Goal: Transaction & Acquisition: Purchase product/service

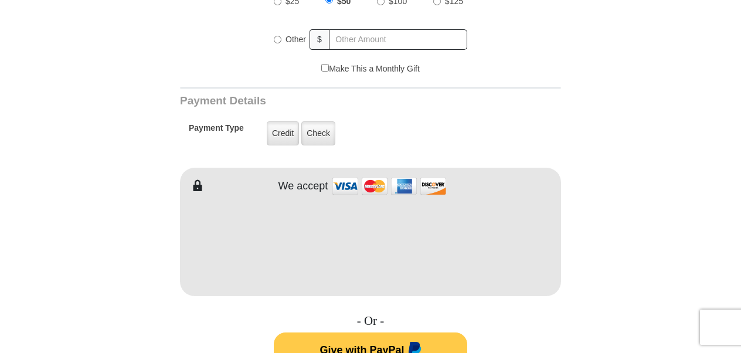
scroll to position [510, 0]
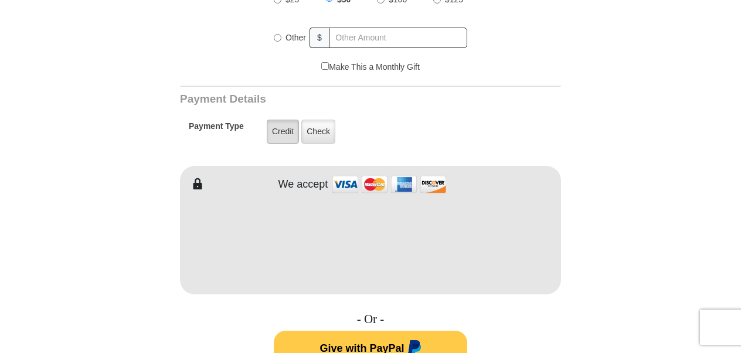
click at [277, 120] on label "Credit" at bounding box center [283, 132] width 32 height 24
click at [0, 0] on input "Credit" at bounding box center [0, 0] width 0 height 0
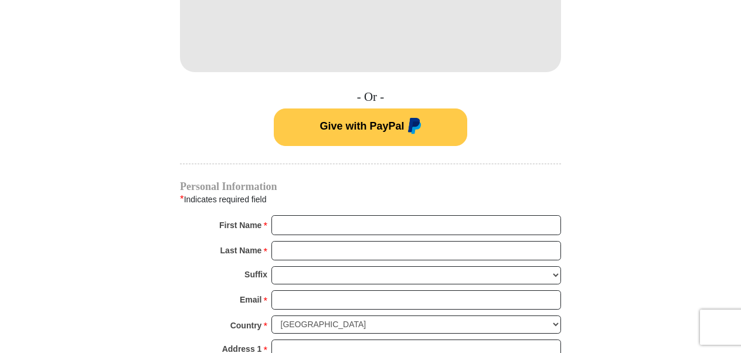
scroll to position [745, 0]
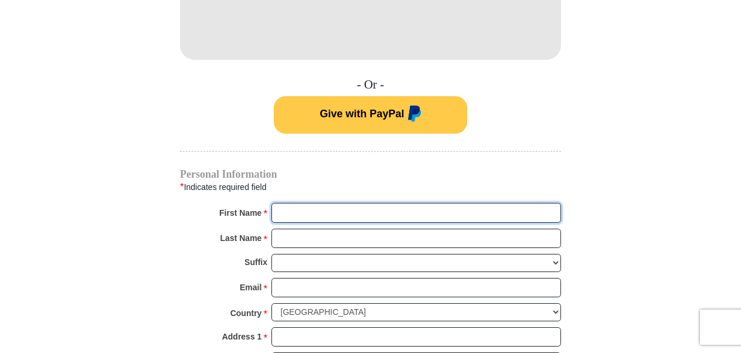
click at [296, 203] on input "First Name *" at bounding box center [415, 213] width 289 height 20
type input "[PERSON_NAME]"
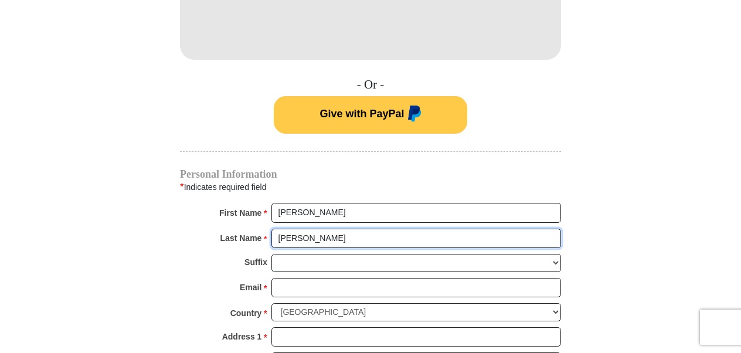
type input "[PERSON_NAME]"
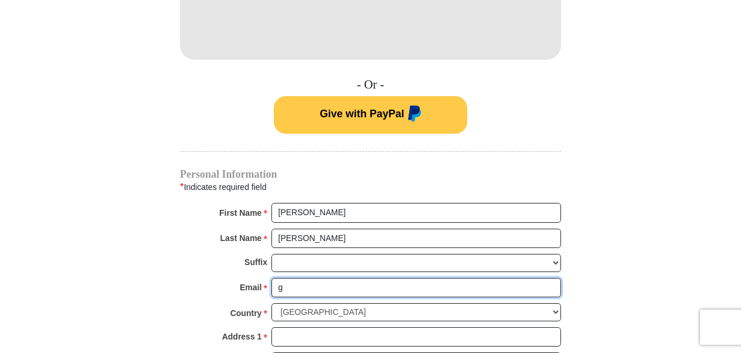
type input "[EMAIL_ADDRESS][DOMAIN_NAME]"
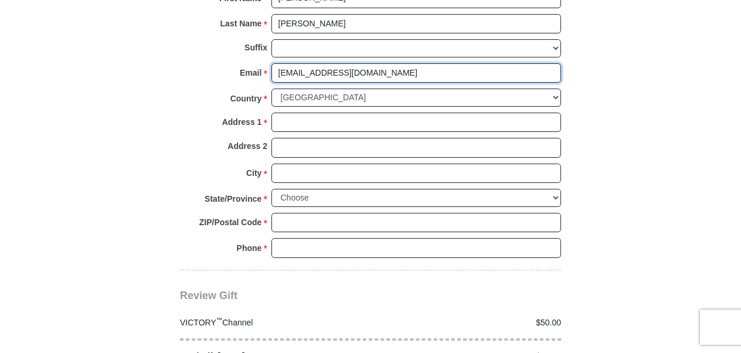
scroll to position [979, 0]
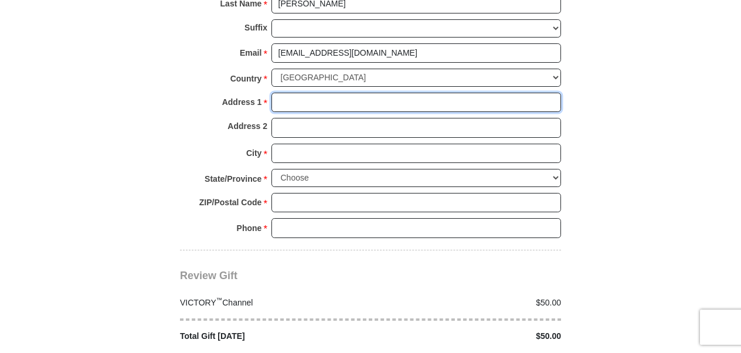
click at [323, 93] on input "Address 1 *" at bounding box center [415, 103] width 289 height 20
type input "[STREET_ADDRESS]"
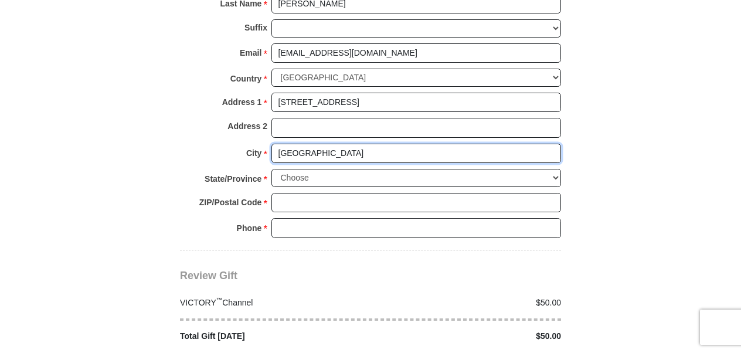
type input "[GEOGRAPHIC_DATA]"
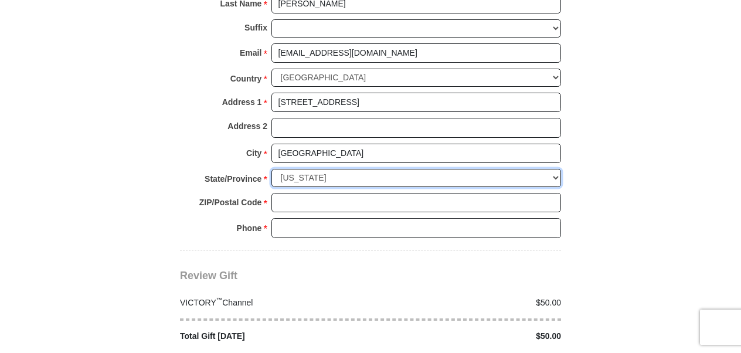
select select "CO"
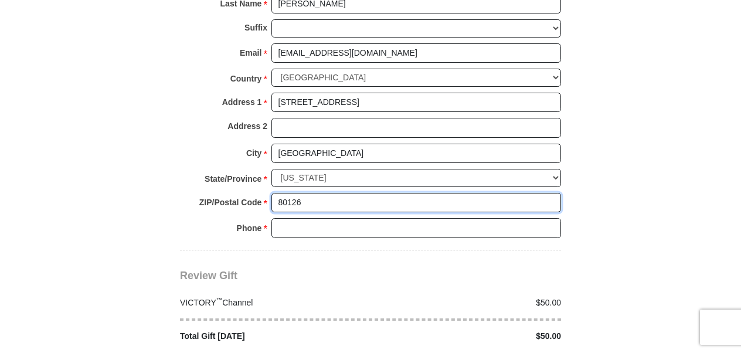
type input "80126"
click at [303, 218] on input "Phone * *" at bounding box center [415, 228] width 289 height 20
type input "1"
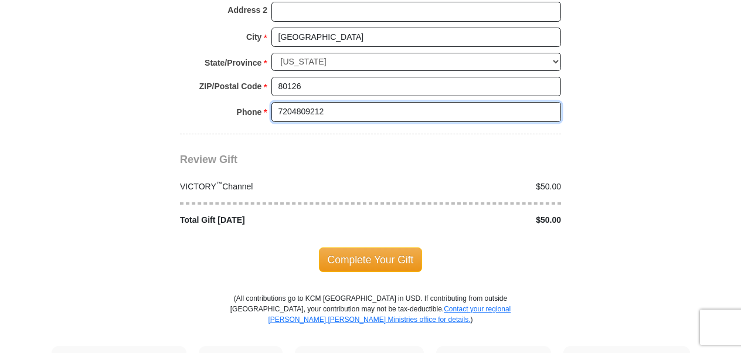
scroll to position [1096, 0]
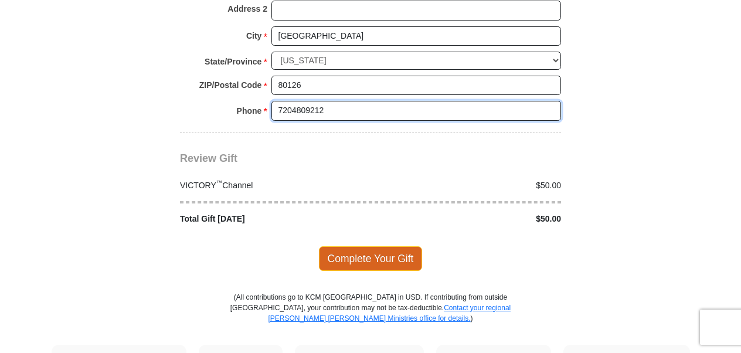
type input "7204809212"
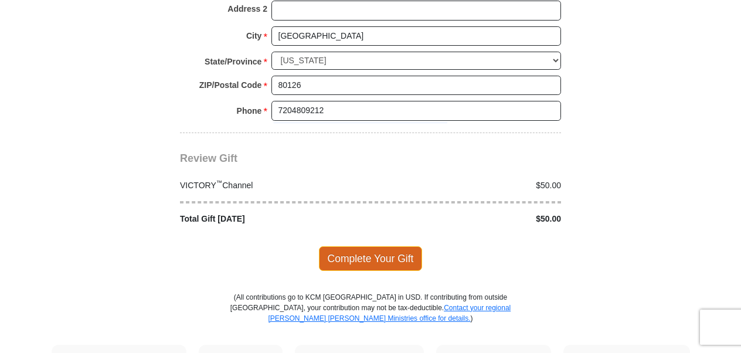
click at [395, 246] on span "Complete Your Gift" at bounding box center [371, 258] width 104 height 25
